Goal: Task Accomplishment & Management: Complete application form

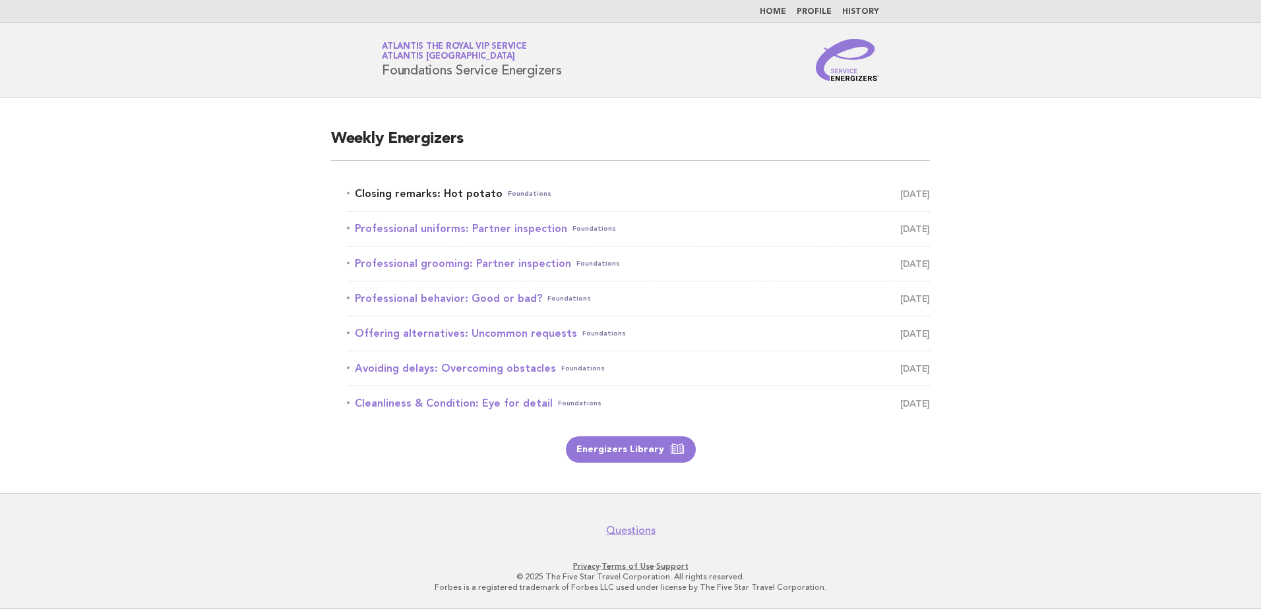
click at [373, 196] on link "Closing remarks: Hot potato Foundations [DATE]" at bounding box center [638, 194] width 583 height 18
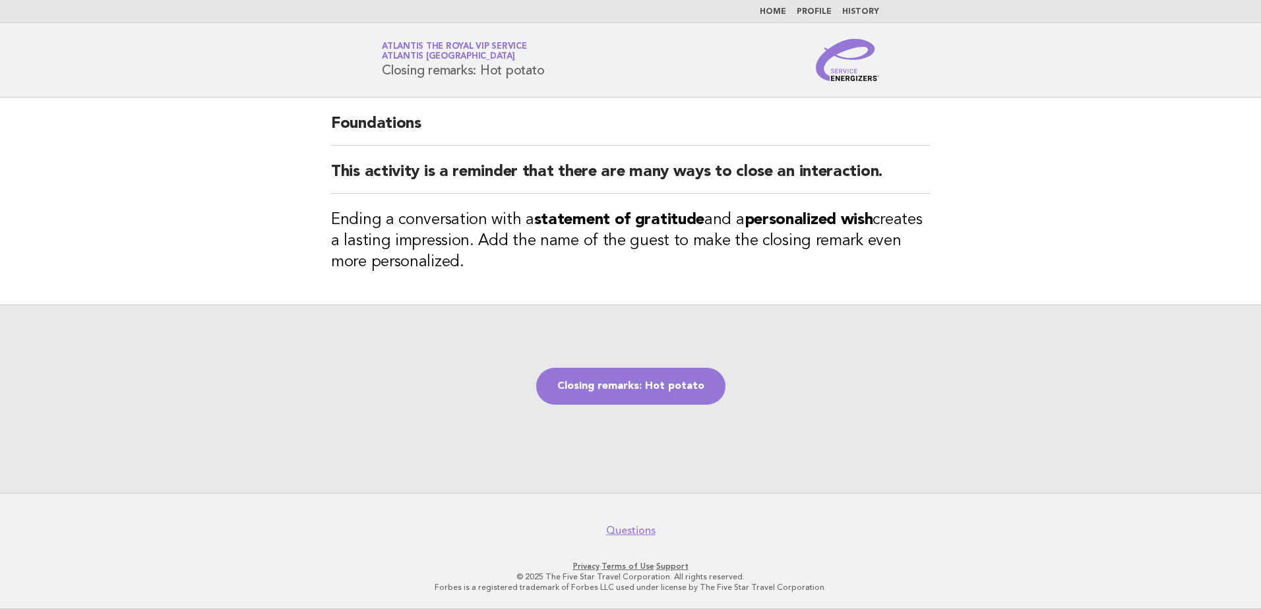
drag, startPoint x: 385, startPoint y: 72, endPoint x: 634, endPoint y: 69, distance: 249.3
click at [634, 69] on div "Service Energizers Atlantis the Royal VIP Service Atlantis [GEOGRAPHIC_DATA] Cl…" at bounding box center [630, 60] width 534 height 42
copy h1 "Closing remarks: Hot potato"
click at [301, 329] on div "Closing remarks: Hot potato" at bounding box center [630, 399] width 1261 height 189
click at [268, 253] on main "Foundations This activity is a reminder that there are many ways to close an in…" at bounding box center [630, 296] width 1261 height 396
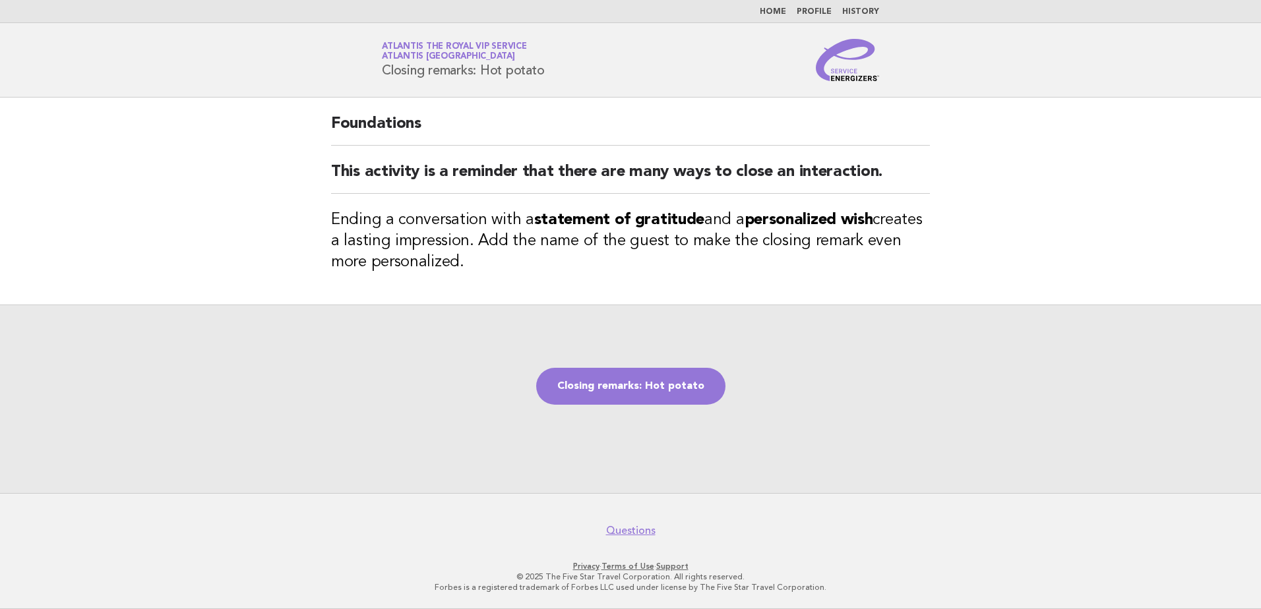
drag, startPoint x: 383, startPoint y: 72, endPoint x: 580, endPoint y: 68, distance: 196.5
click at [580, 68] on div "Service Energizers Atlantis the Royal VIP Service Atlantis [GEOGRAPHIC_DATA] Cl…" at bounding box center [630, 60] width 534 height 42
copy h1 "Closing remarks: Hot potato"
drag, startPoint x: 491, startPoint y: 289, endPoint x: 463, endPoint y: 291, distance: 27.7
click at [491, 289] on div "Foundations This activity is a reminder that there are many ways to close an in…" at bounding box center [630, 201] width 630 height 207
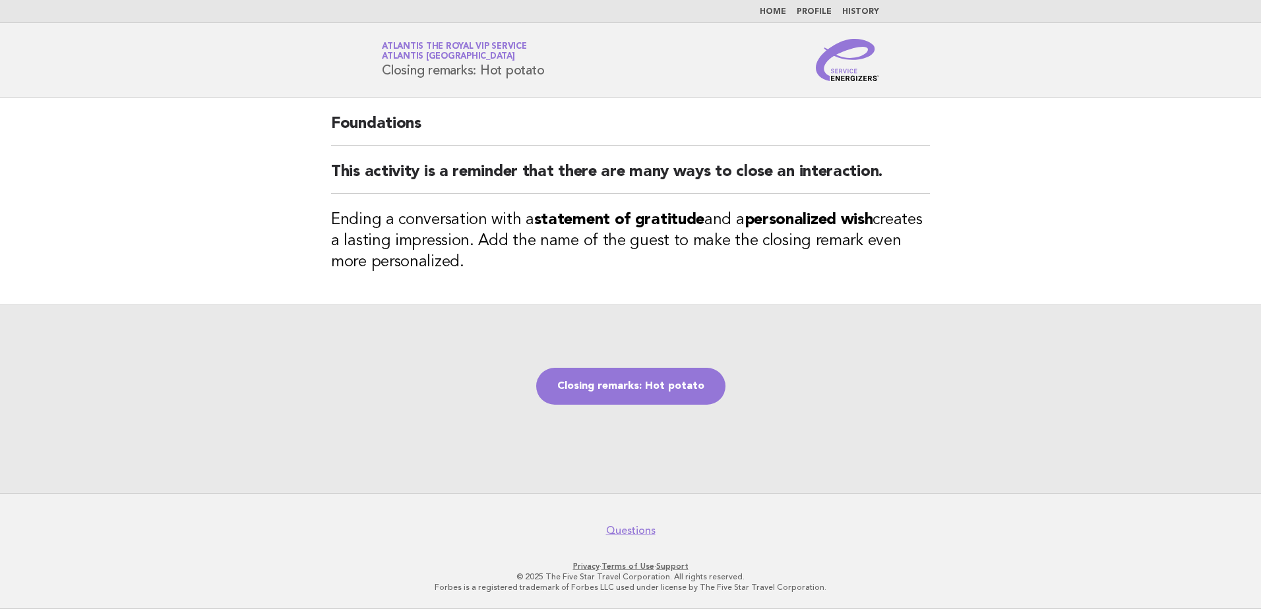
drag, startPoint x: 332, startPoint y: 218, endPoint x: 465, endPoint y: 265, distance: 140.8
click at [465, 265] on h3 "Ending a conversation with a statement of gratitude and a personalized wish cre…" at bounding box center [630, 241] width 599 height 63
copy h3 "Ending a conversation with a statement of gratitude and a personalized wish cre…"
click at [1136, 367] on div "Closing remarks: Hot potato" at bounding box center [630, 399] width 1261 height 189
click at [178, 280] on main "Foundations This activity is a reminder that there are many ways to close an in…" at bounding box center [630, 296] width 1261 height 396
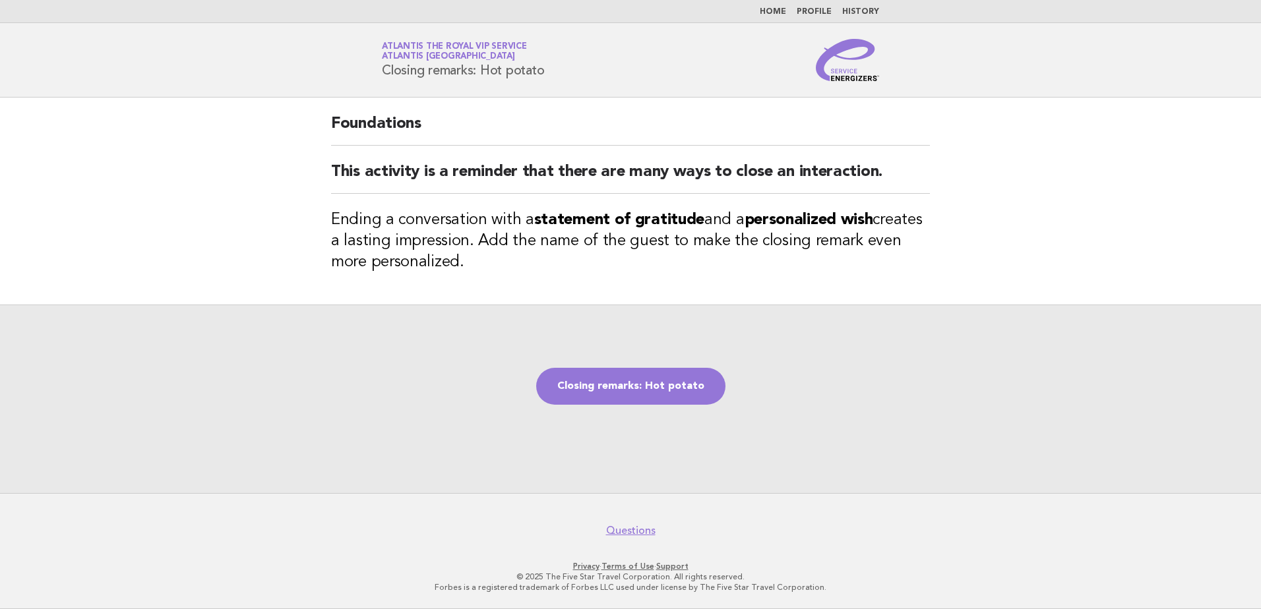
click at [258, 191] on main "Foundations This activity is a reminder that there are many ways to close an in…" at bounding box center [630, 296] width 1261 height 396
drag, startPoint x: 384, startPoint y: 71, endPoint x: 560, endPoint y: 71, distance: 176.1
click at [560, 71] on div "Service Energizers Atlantis the Royal VIP Service Atlantis [GEOGRAPHIC_DATA] Cl…" at bounding box center [630, 60] width 534 height 42
copy h1 "Closing remarks: Hot potato"
click at [111, 311] on div "Closing remarks: Hot potato" at bounding box center [630, 399] width 1261 height 189
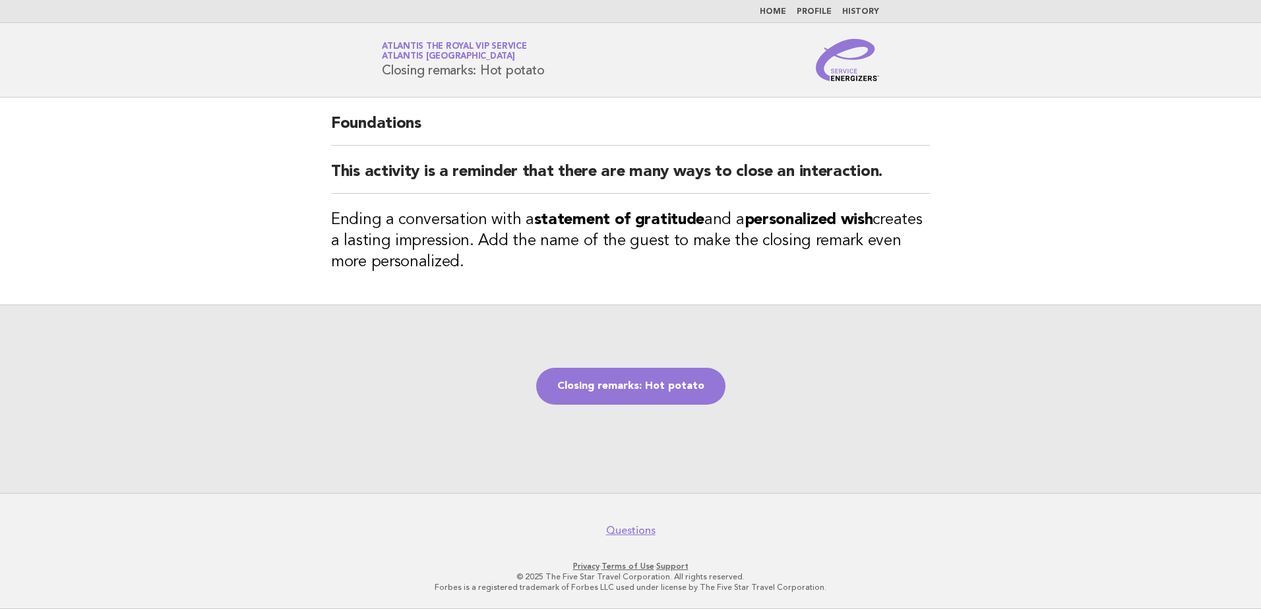
click at [189, 226] on main "Foundations This activity is a reminder that there are many ways to close an in…" at bounding box center [630, 296] width 1261 height 396
drag, startPoint x: 332, startPoint y: 220, endPoint x: 436, endPoint y: 262, distance: 112.4
click at [436, 262] on h3 "Ending a conversation with a statement of gratitude and a personalized wish cre…" at bounding box center [630, 241] width 599 height 63
copy h3 "Ending a conversation with a statement of gratitude and a personalized wish cre…"
click at [644, 387] on link "Closing remarks: Hot potato" at bounding box center [630, 386] width 189 height 37
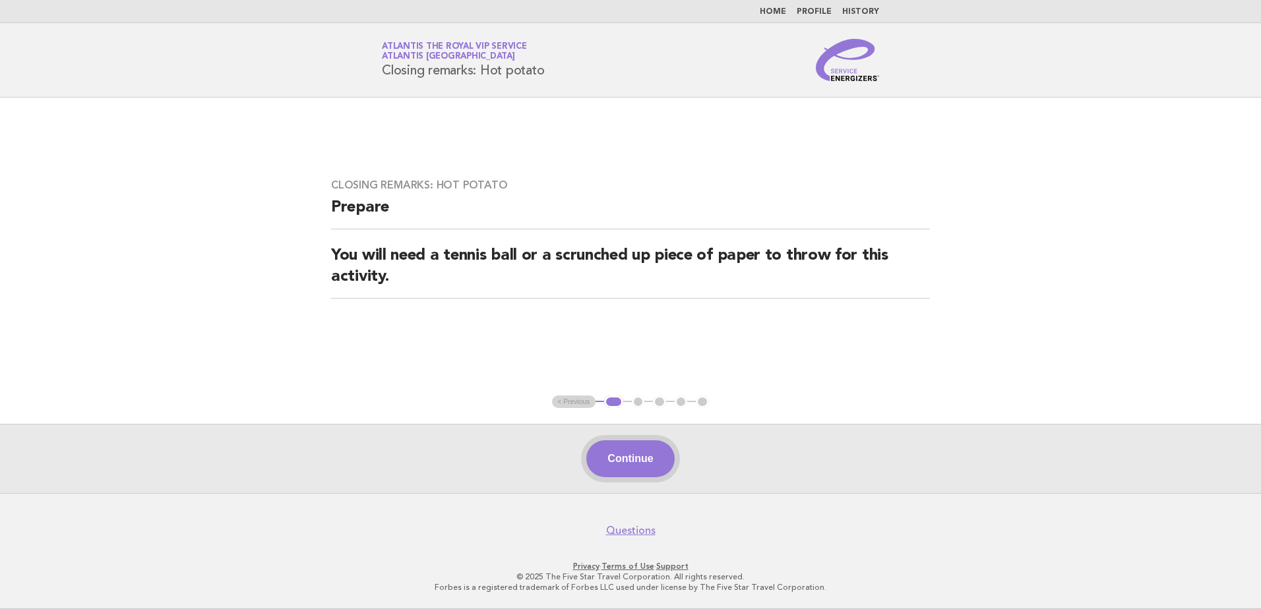
click at [628, 457] on button "Continue" at bounding box center [630, 458] width 88 height 37
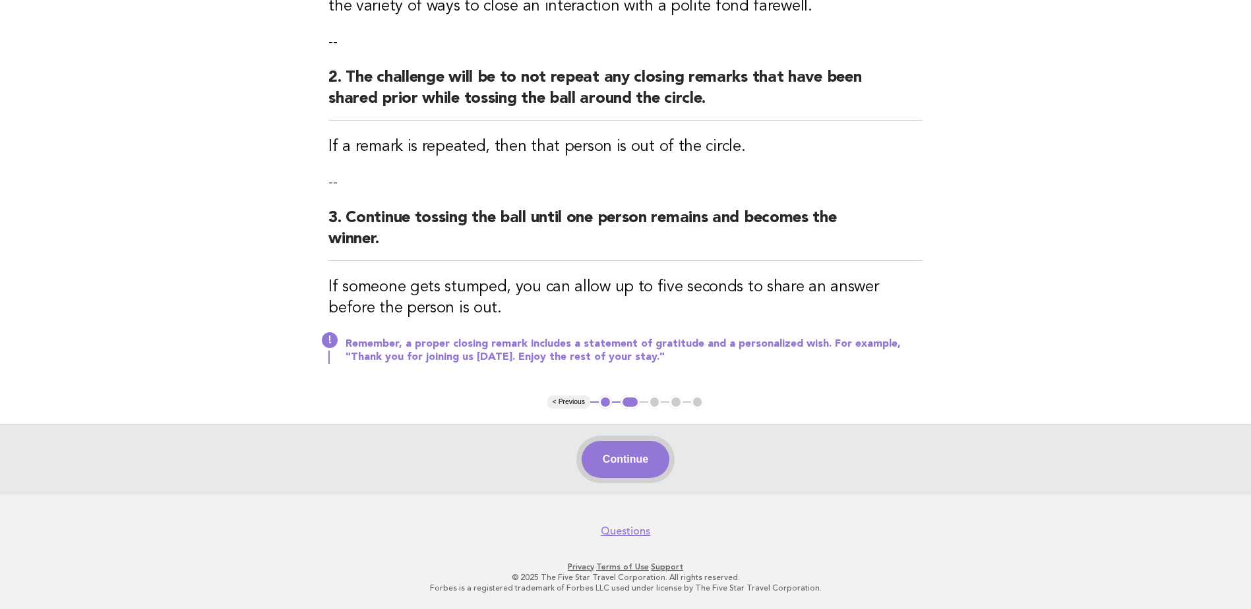
click at [632, 458] on button "Continue" at bounding box center [626, 459] width 88 height 37
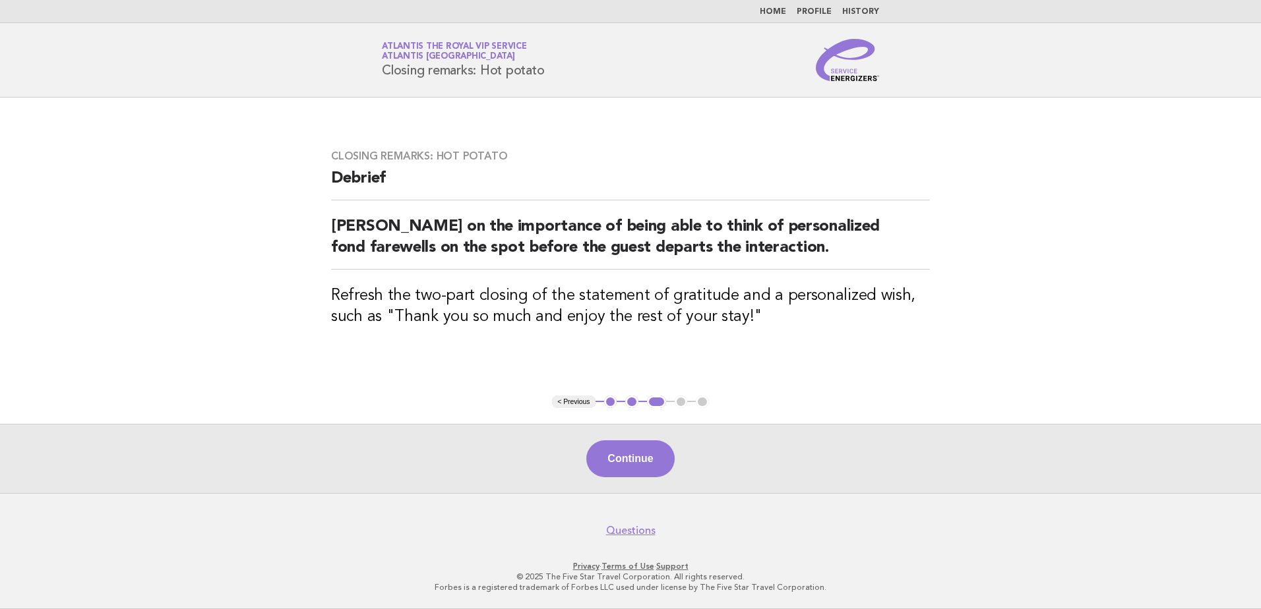
click at [595, 454] on button "Continue" at bounding box center [630, 458] width 88 height 37
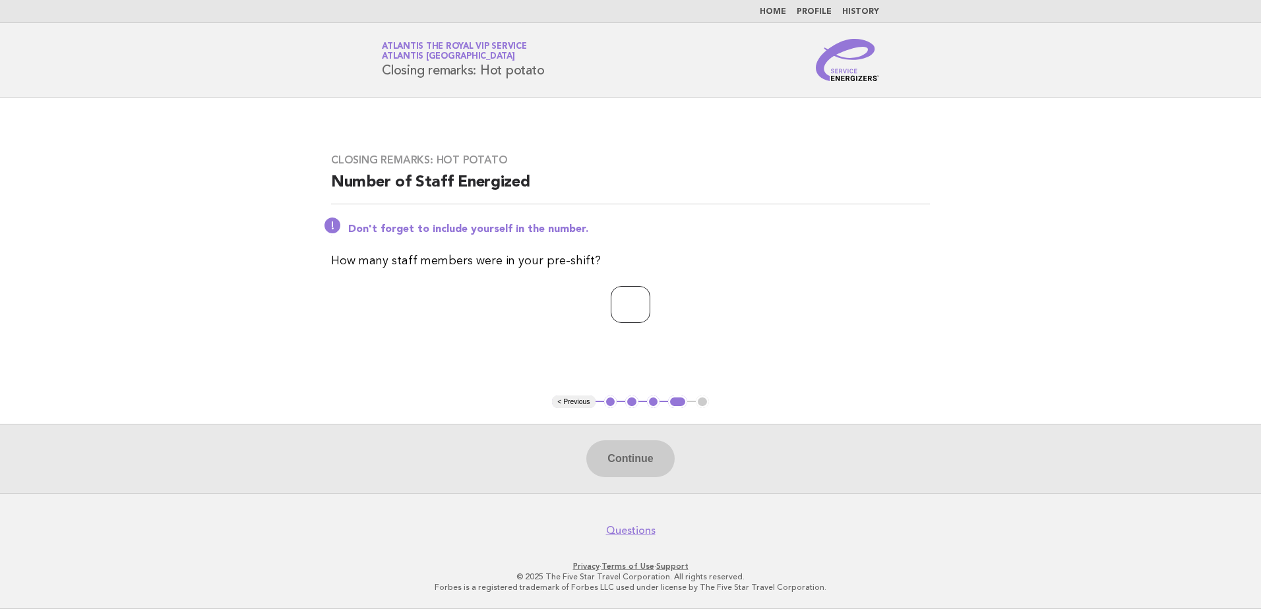
click at [611, 297] on input "number" at bounding box center [631, 304] width 40 height 37
type input "**"
click at [1016, 312] on main "Closing remarks: Hot potato Number of Staff Energized Don't forget to include y…" at bounding box center [630, 296] width 1261 height 396
drag, startPoint x: 384, startPoint y: 70, endPoint x: 555, endPoint y: 73, distance: 170.2
click at [555, 73] on div "Service Energizers Atlantis the Royal VIP Service Atlantis Dubai Closing remark…" at bounding box center [630, 60] width 534 height 42
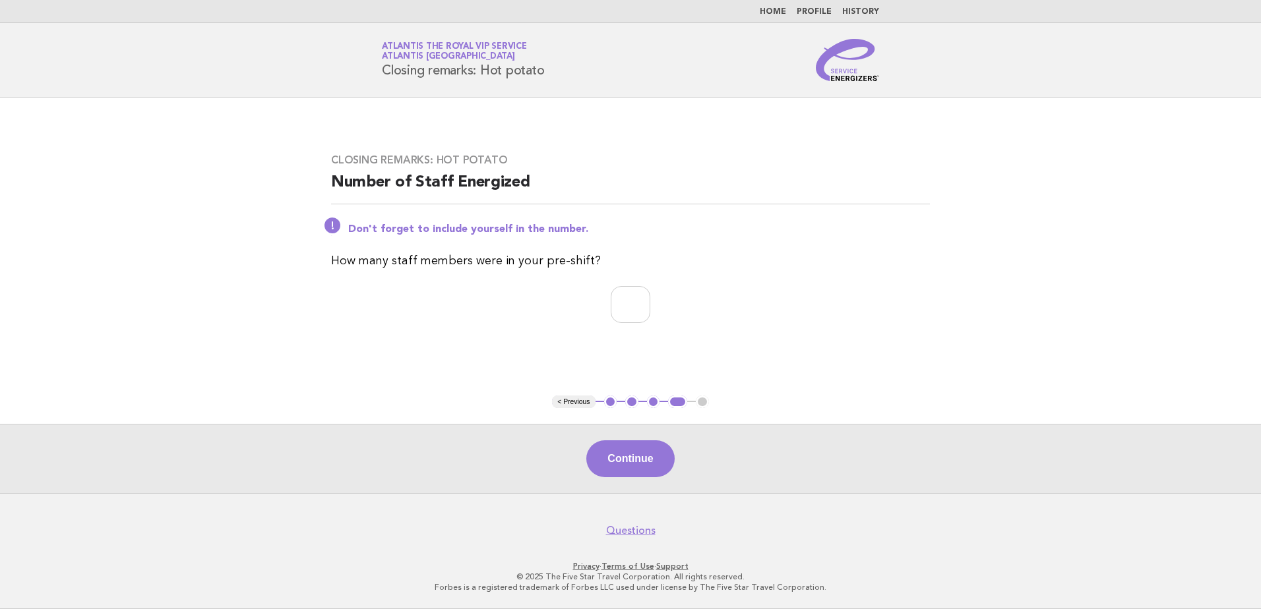
copy h1 "Closing remarks: Hot potato"
click at [640, 460] on button "Continue" at bounding box center [630, 458] width 88 height 37
